Goal: Task Accomplishment & Management: Manage account settings

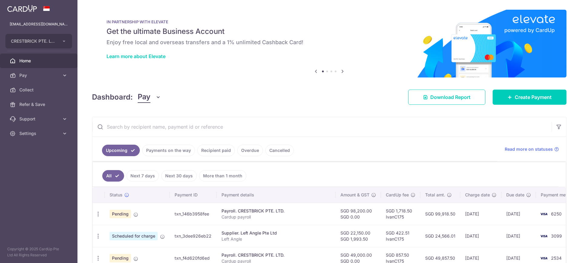
scroll to position [57, 0]
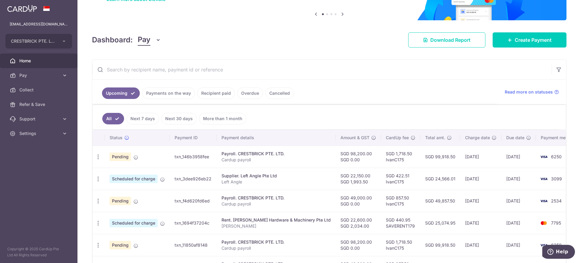
click at [174, 97] on link "Payments on the way" at bounding box center [168, 92] width 53 height 11
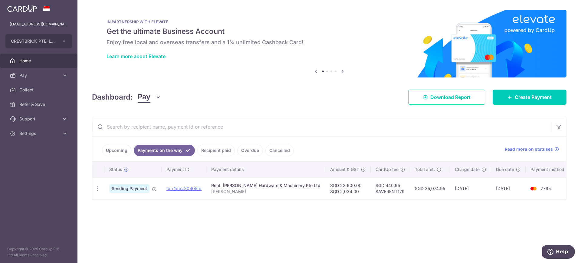
click at [210, 150] on link "Recipient paid" at bounding box center [216, 150] width 38 height 11
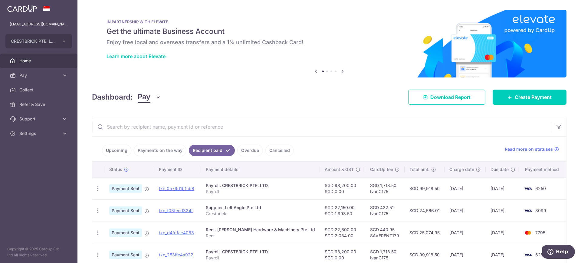
click at [259, 148] on link "Overdue" at bounding box center [250, 150] width 26 height 11
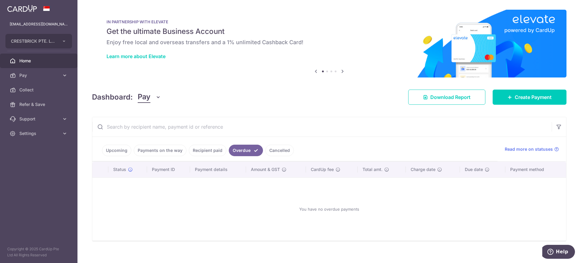
click at [272, 150] on link "Cancelled" at bounding box center [279, 150] width 28 height 11
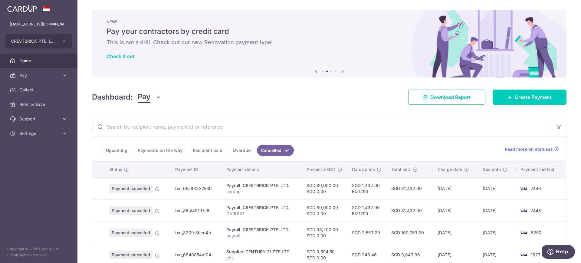
click at [122, 151] on link "Upcoming" at bounding box center [116, 150] width 29 height 11
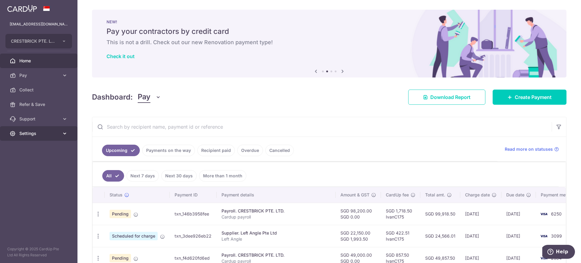
click at [42, 136] on span "Settings" at bounding box center [39, 133] width 40 height 6
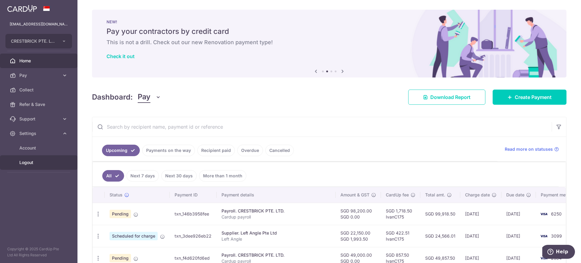
click at [33, 163] on span "Logout" at bounding box center [39, 162] width 40 height 6
